Goal: Information Seeking & Learning: Compare options

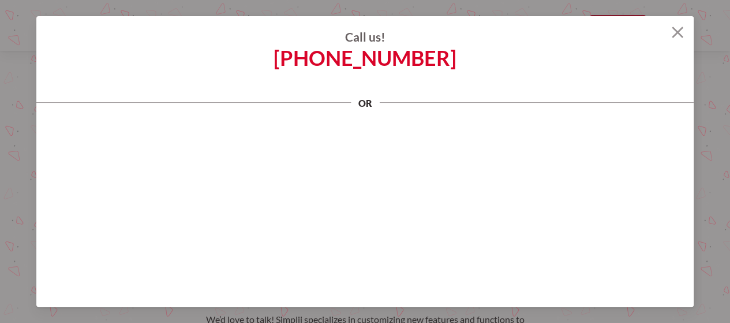
scroll to position [3, 0]
click at [674, 31] on img at bounding box center [678, 33] width 12 height 12
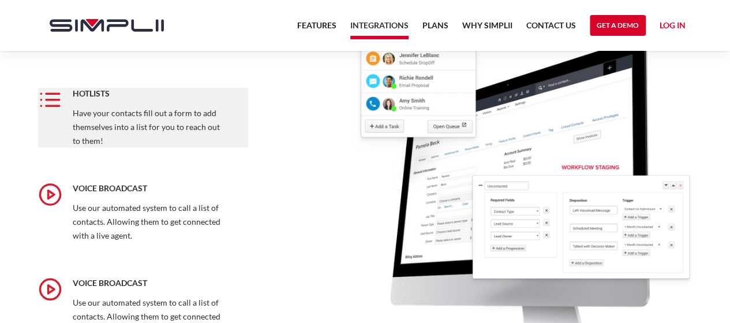
scroll to position [1270, 0]
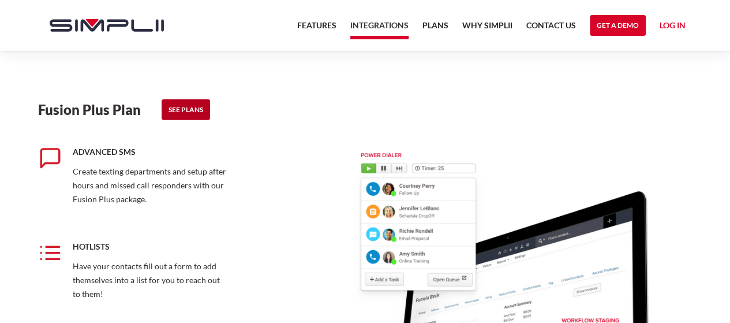
click at [179, 106] on link "See Plans" at bounding box center [186, 109] width 48 height 21
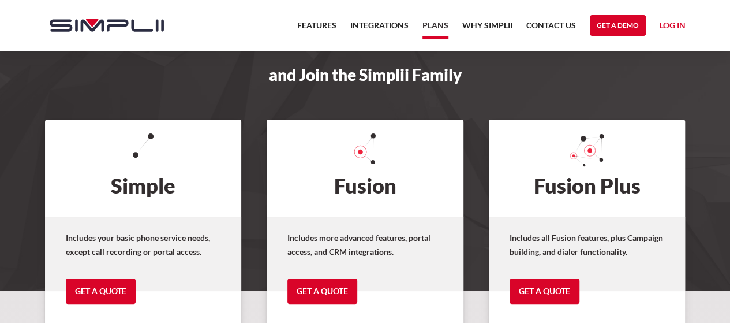
scroll to position [48, 0]
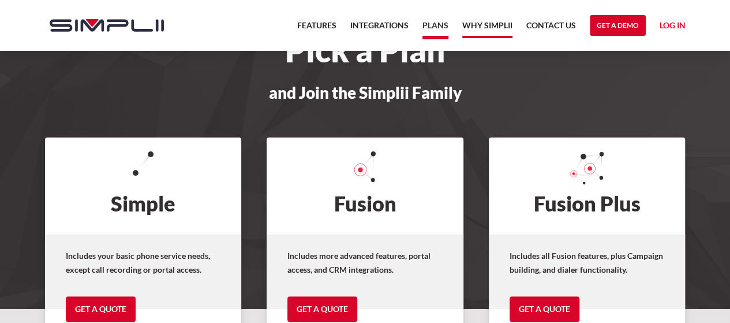
click at [489, 33] on link "Why Simplii" at bounding box center [487, 28] width 50 height 20
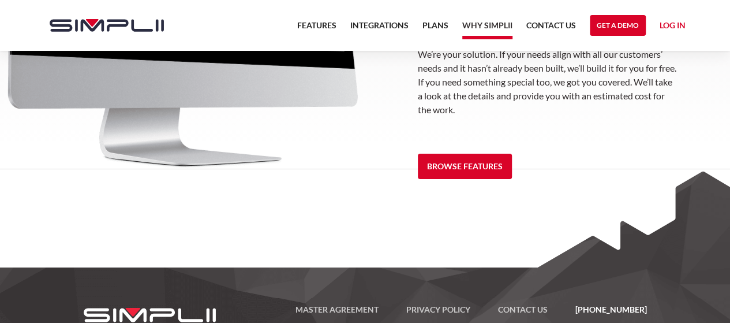
scroll to position [1818, 0]
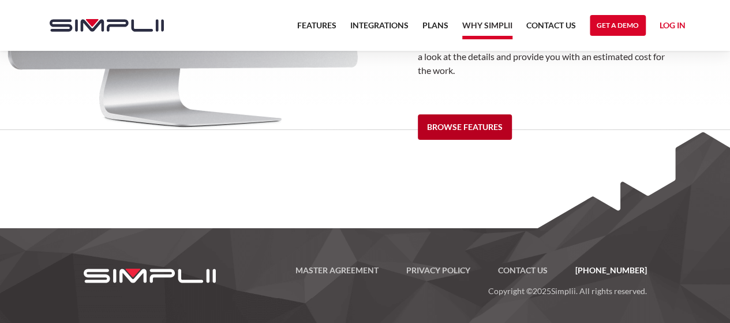
click at [472, 132] on link "Browse Features" at bounding box center [465, 126] width 94 height 25
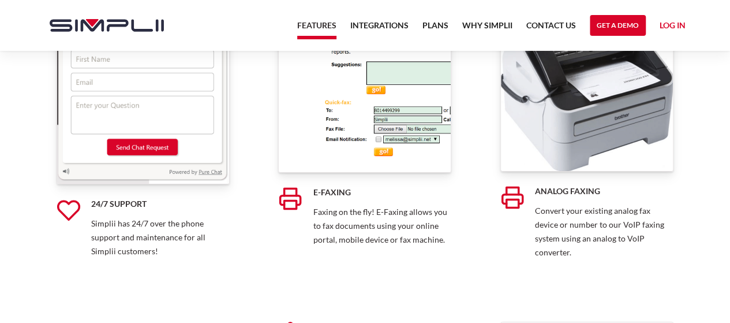
scroll to position [8661, 0]
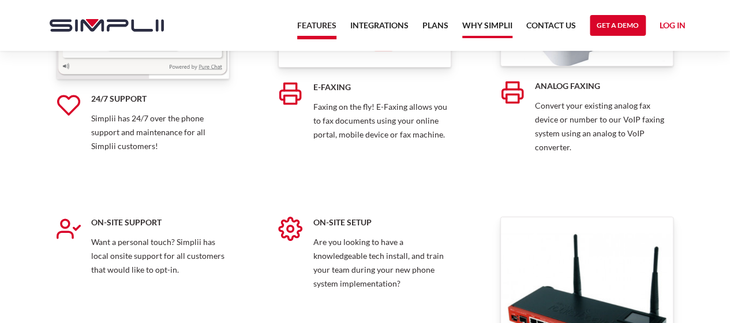
click at [488, 21] on link "Why Simplii" at bounding box center [487, 28] width 50 height 20
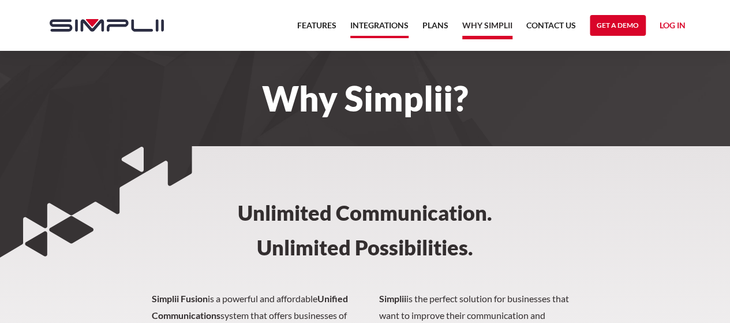
click at [396, 32] on link "Integrations" at bounding box center [379, 28] width 58 height 20
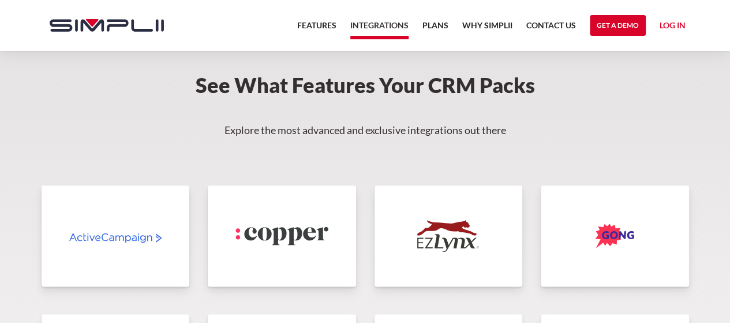
scroll to position [2194, 0]
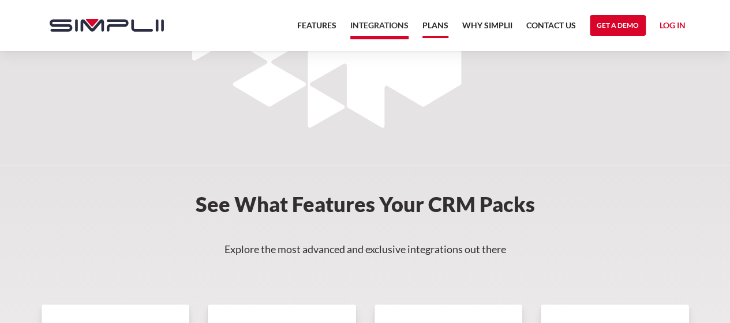
click at [439, 21] on link "Plans" at bounding box center [436, 28] width 26 height 20
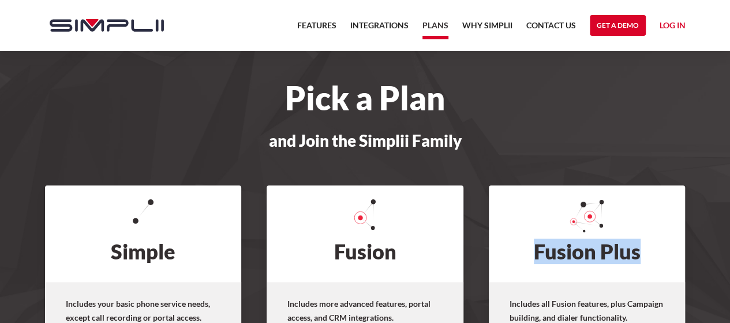
drag, startPoint x: 529, startPoint y: 249, endPoint x: 637, endPoint y: 247, distance: 108.6
click at [639, 247] on h2 "Fusion Plus" at bounding box center [587, 233] width 197 height 97
copy h2 "Fusion Plus"
